Goal: Information Seeking & Learning: Find specific fact

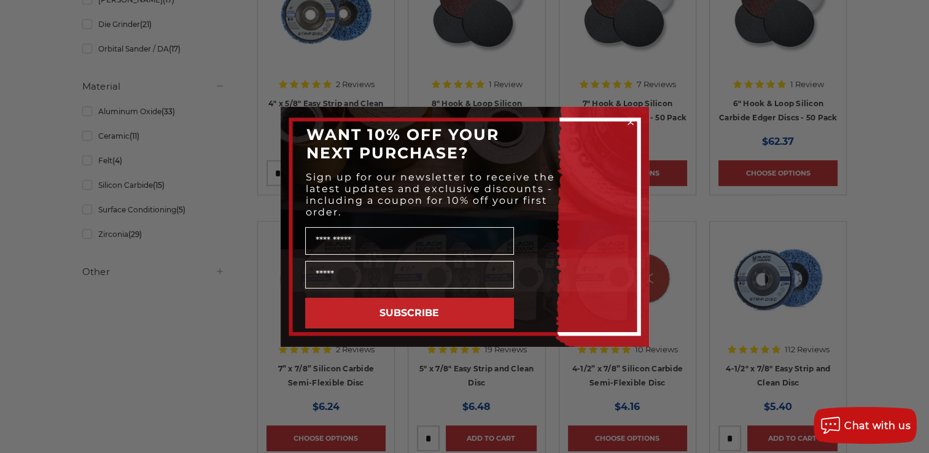
scroll to position [614, 0]
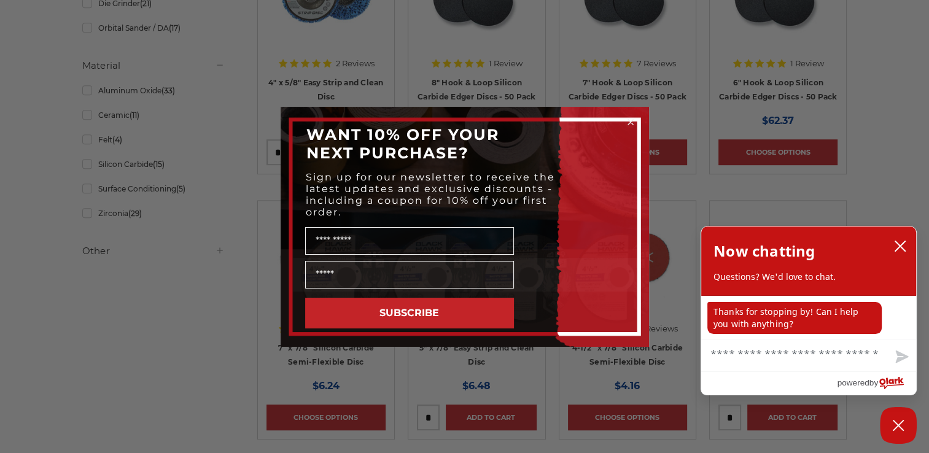
click at [627, 117] on circle "Close dialog" at bounding box center [630, 122] width 12 height 12
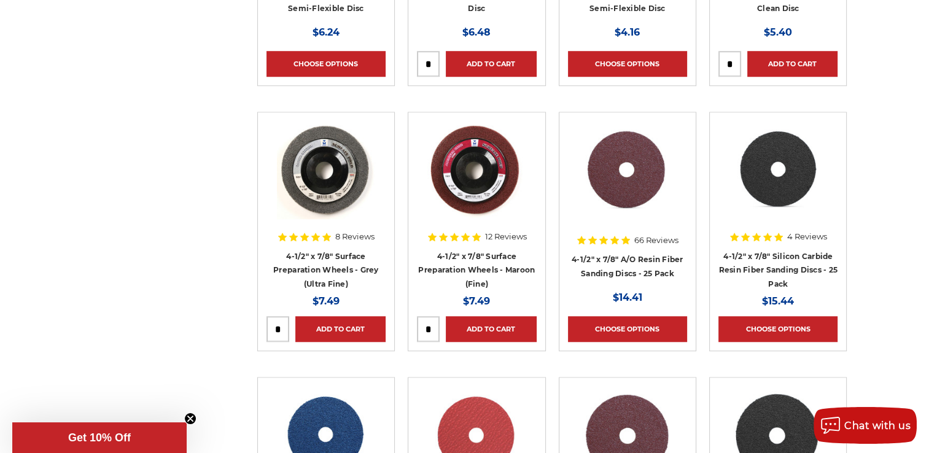
scroll to position [0, 0]
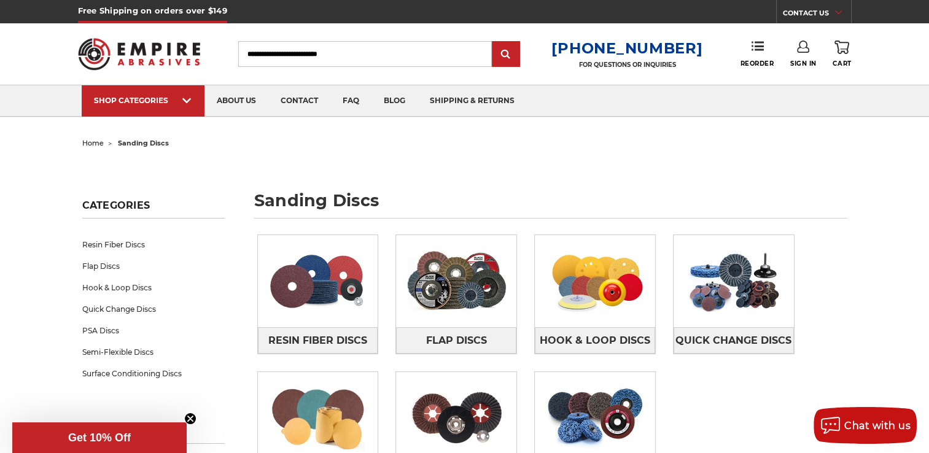
click at [373, 46] on input "Search" at bounding box center [365, 54] width 254 height 26
type input "**********"
click at [494, 42] on input "submit" at bounding box center [506, 54] width 25 height 25
